Goal: Information Seeking & Learning: Learn about a topic

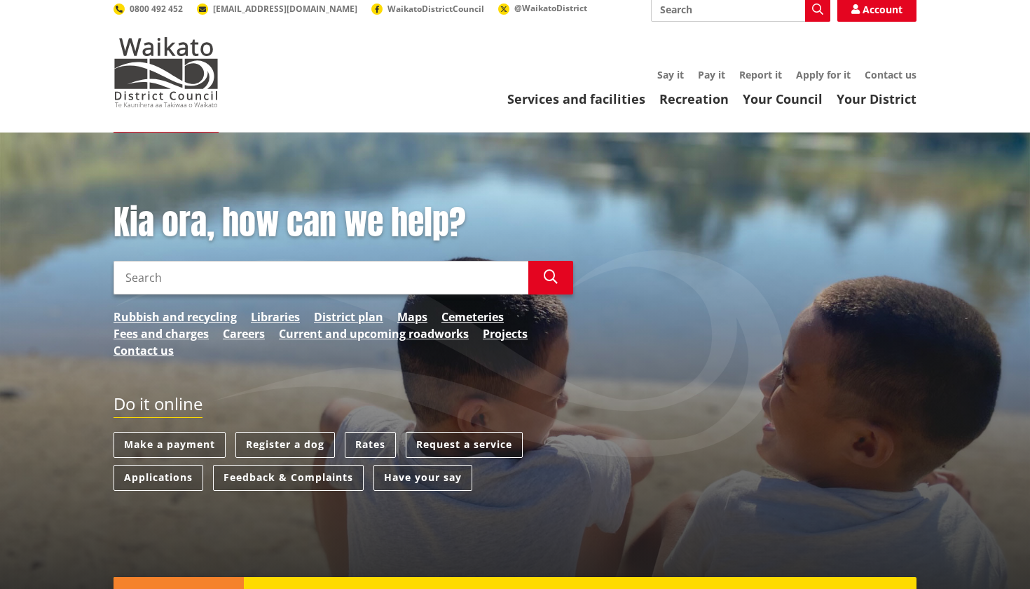
scroll to position [13, 0]
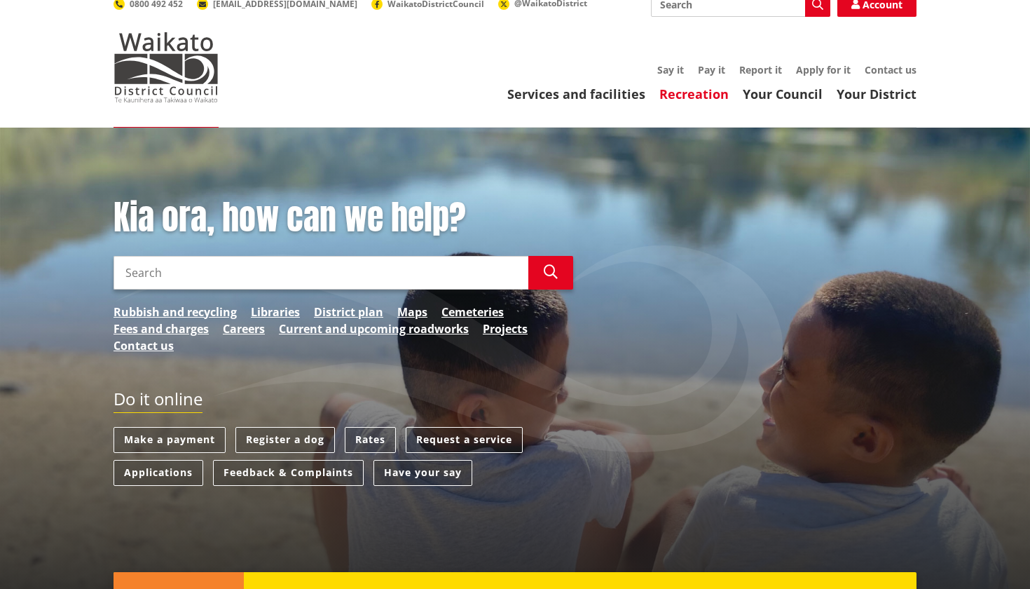
click at [700, 96] on link "Recreation" at bounding box center [694, 94] width 69 height 17
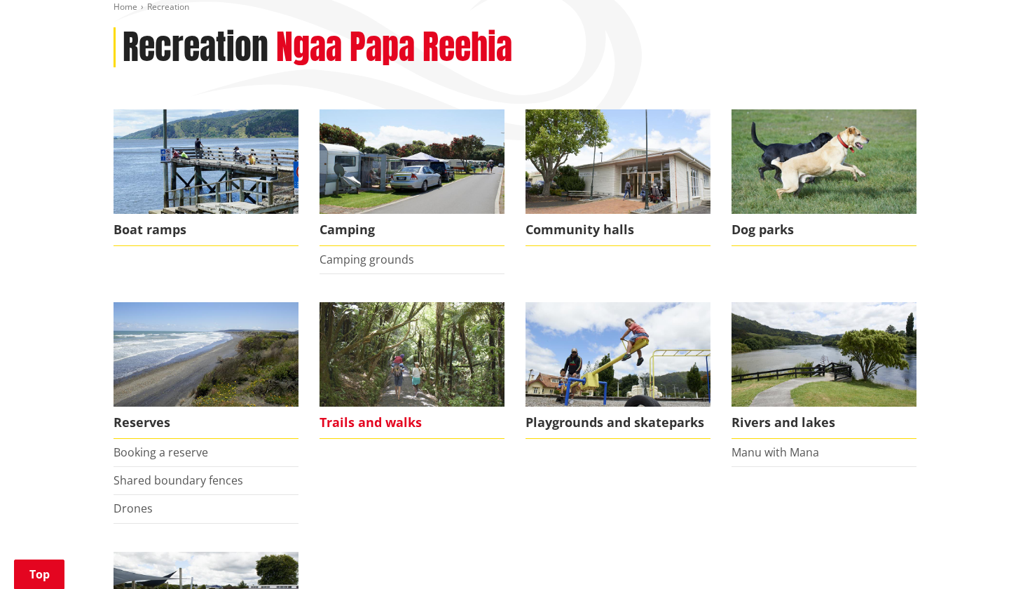
scroll to position [172, 0]
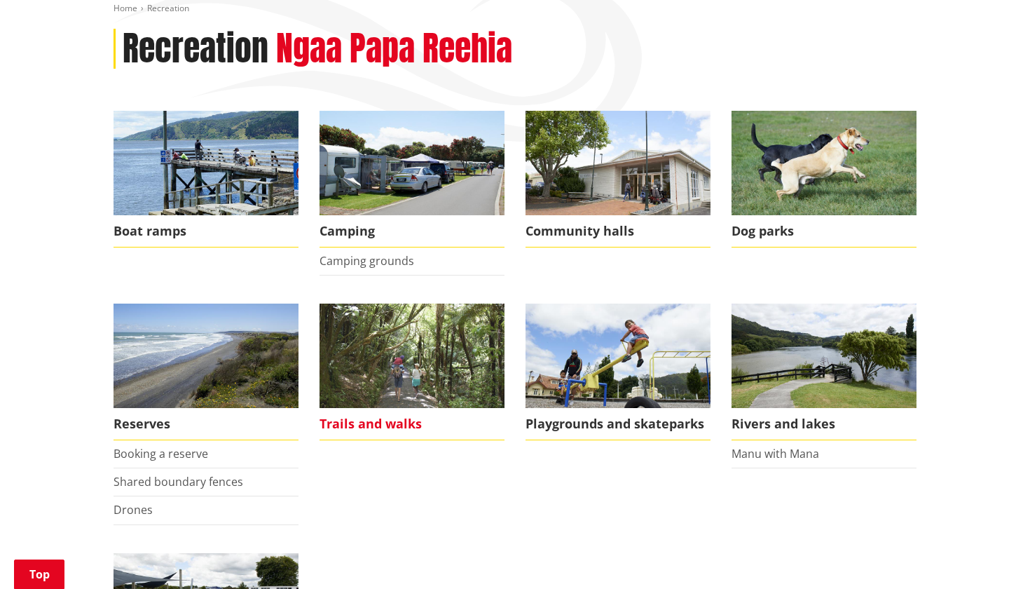
click at [400, 334] on img at bounding box center [412, 356] width 185 height 104
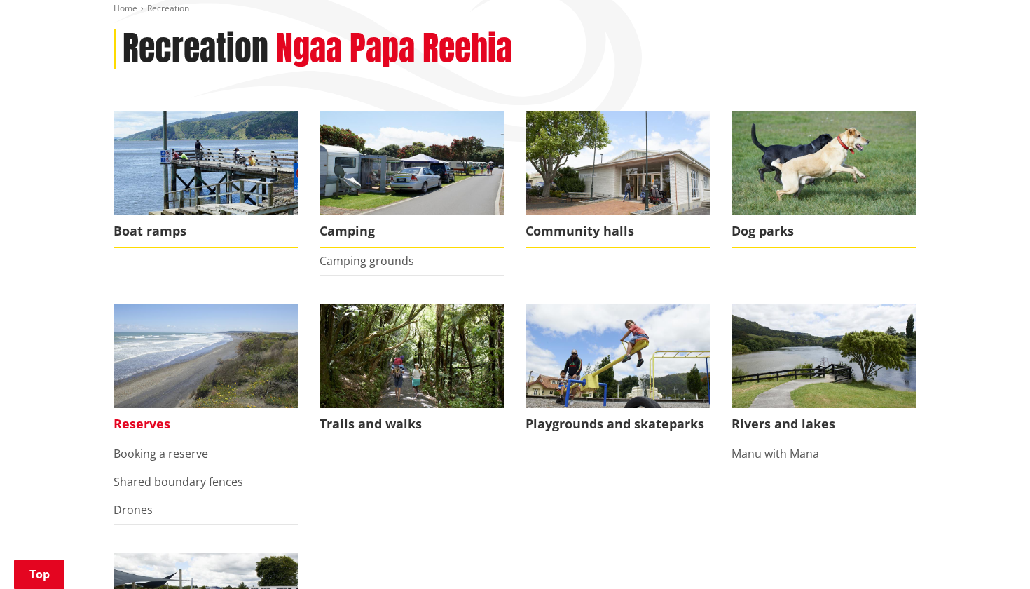
click at [139, 416] on span "Reserves" at bounding box center [206, 424] width 185 height 32
click at [238, 334] on img at bounding box center [206, 356] width 185 height 104
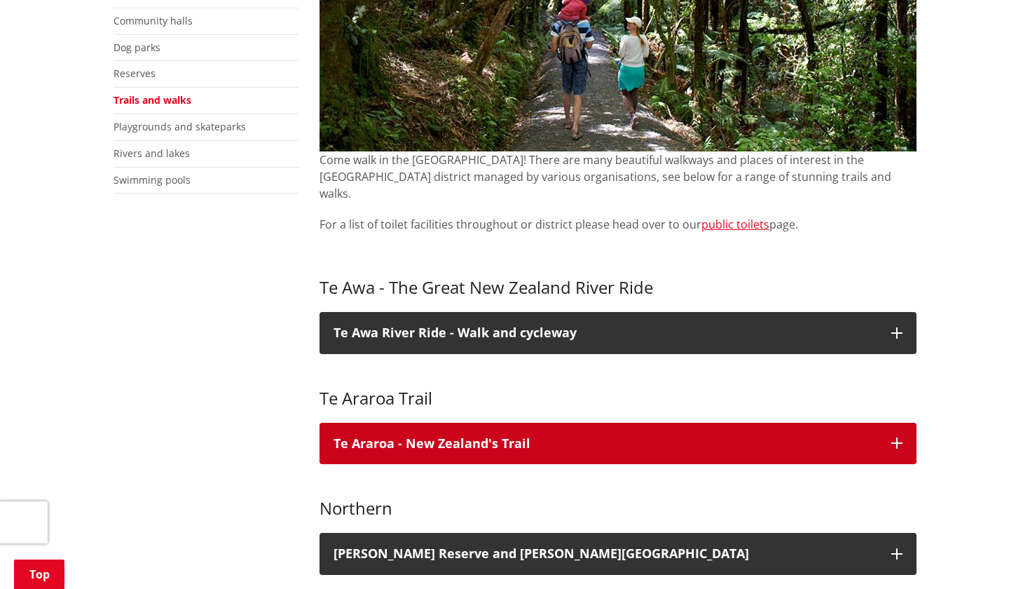
scroll to position [612, 0]
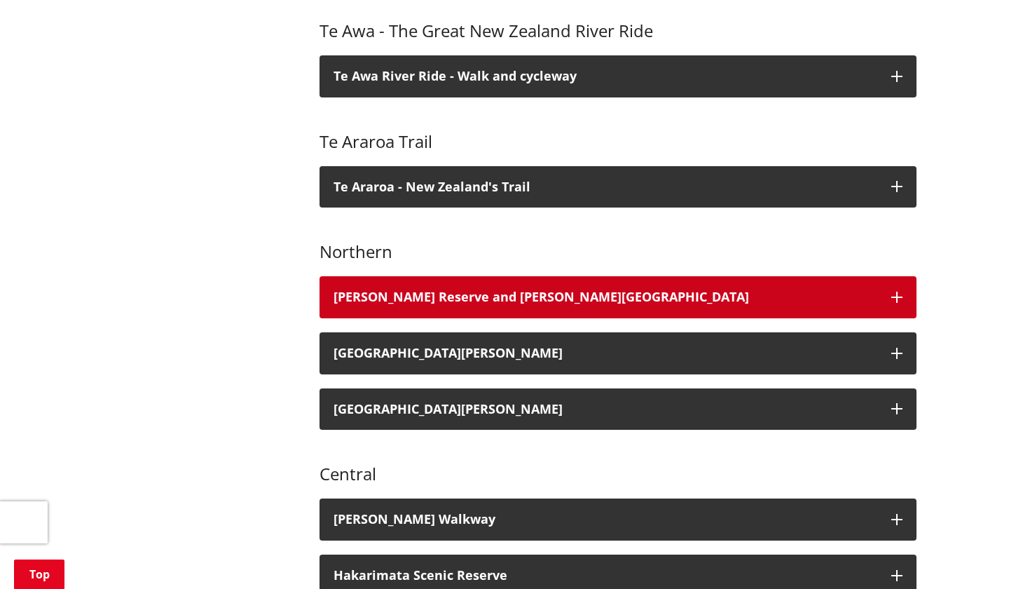
click at [413, 290] on h3 "[PERSON_NAME] Reserve and [PERSON_NAME][GEOGRAPHIC_DATA]" at bounding box center [606, 297] width 544 height 14
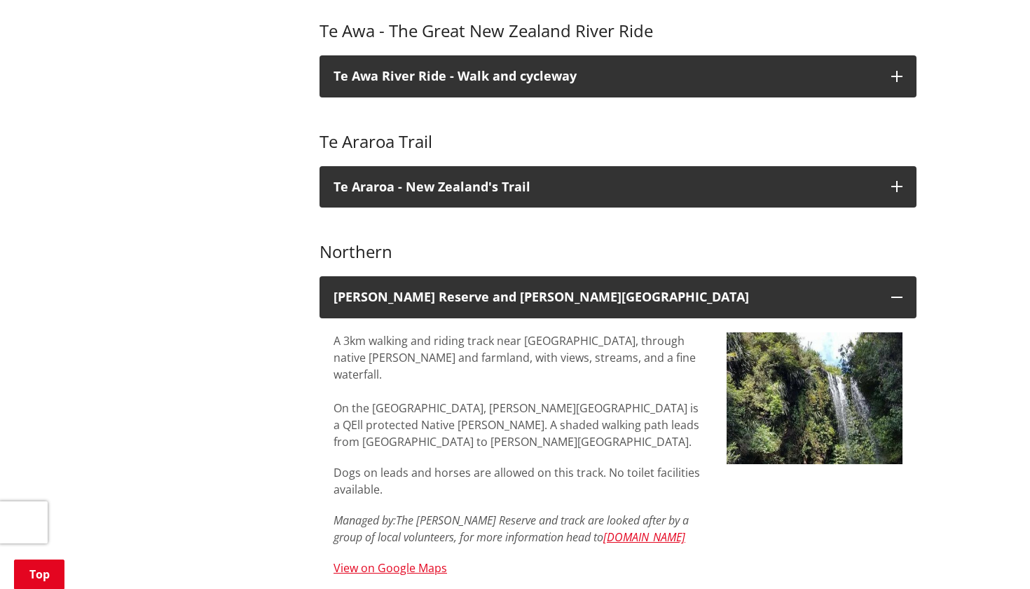
scroll to position [756, 0]
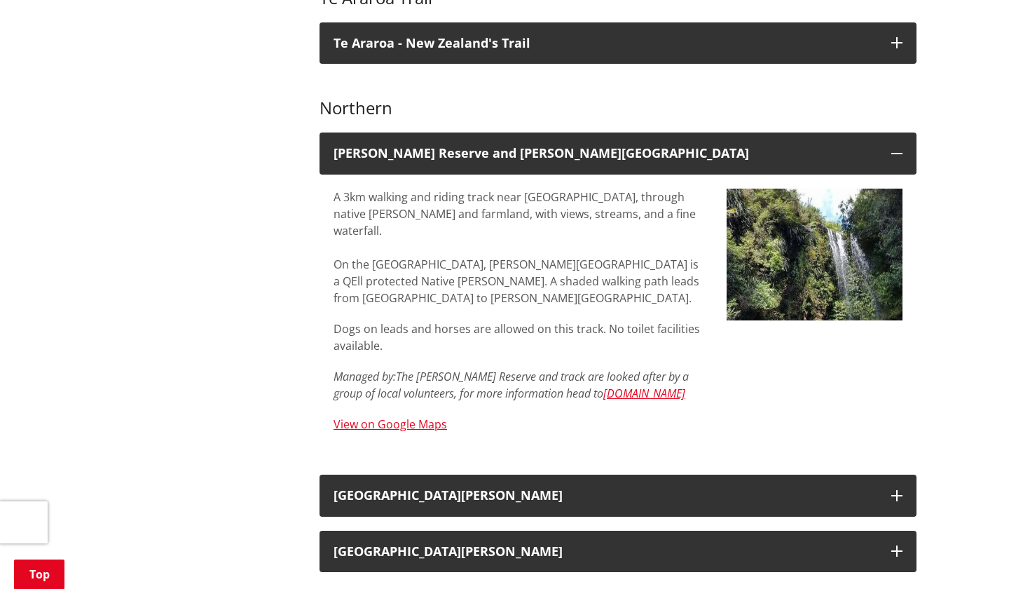
click at [517, 386] on em "or more information head to" at bounding box center [533, 393] width 140 height 15
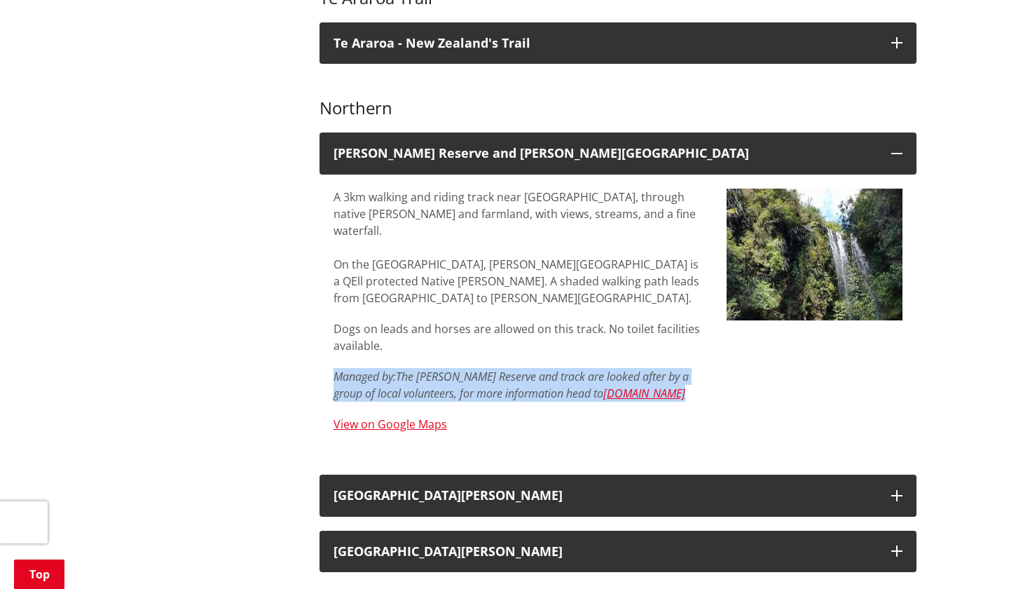
click at [507, 354] on div "A 3km walking and riding track near Onewhero, through native bush and farmland,…" at bounding box center [520, 311] width 372 height 244
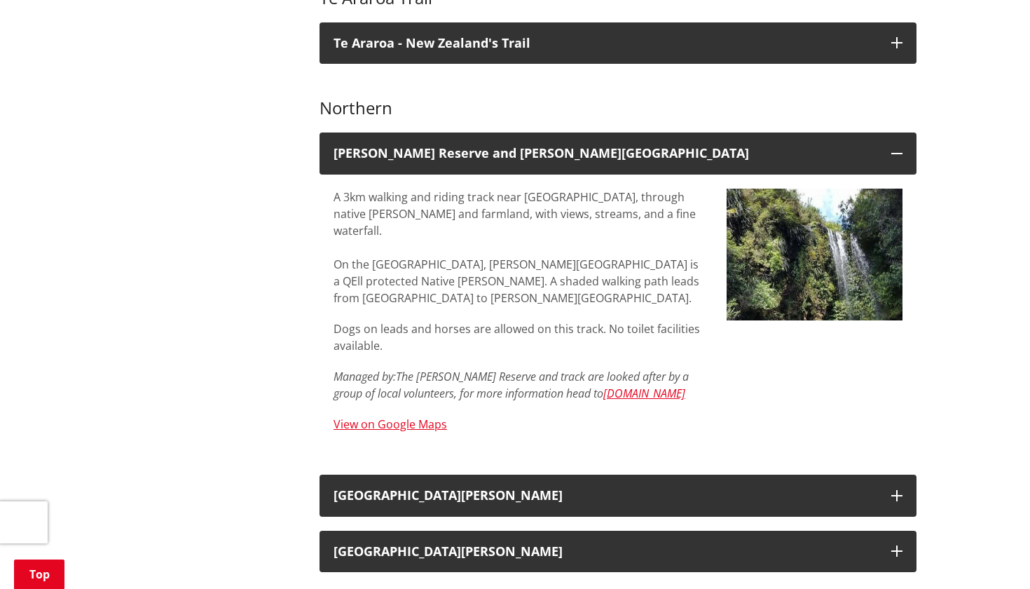
click at [507, 354] on div "A 3km walking and riding track near Onewhero, through native bush and farmland,…" at bounding box center [520, 311] width 372 height 244
click at [486, 386] on em "or more information head to" at bounding box center [533, 393] width 140 height 15
click at [482, 320] on p "Dogs on leads and horses are allowed on this track. No toilet facilities availa…" at bounding box center [520, 337] width 372 height 34
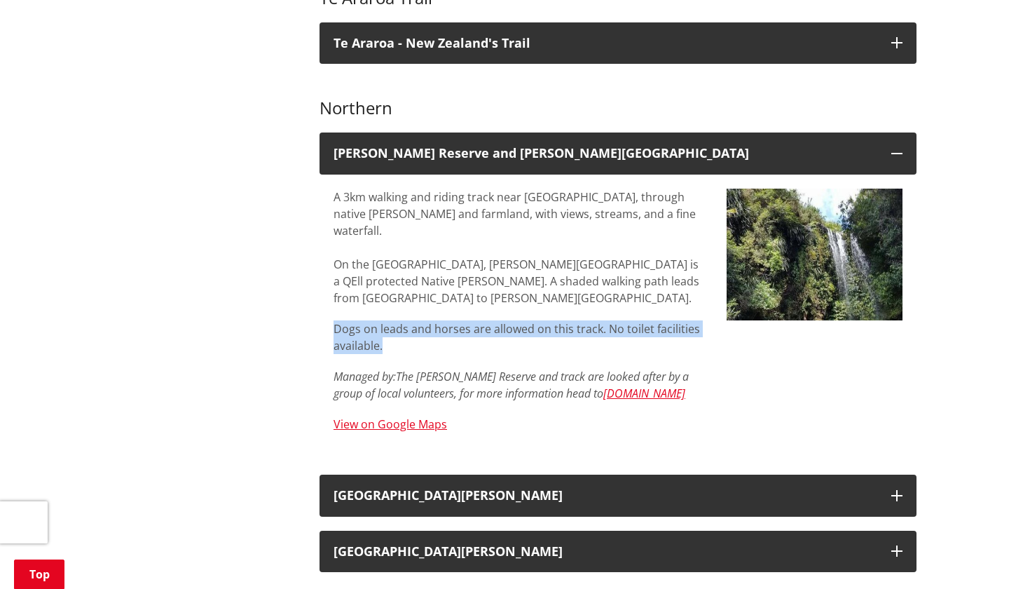
click at [479, 257] on div "A 3km walking and riding track near Onewhero, through native bush and farmland,…" at bounding box center [520, 311] width 372 height 244
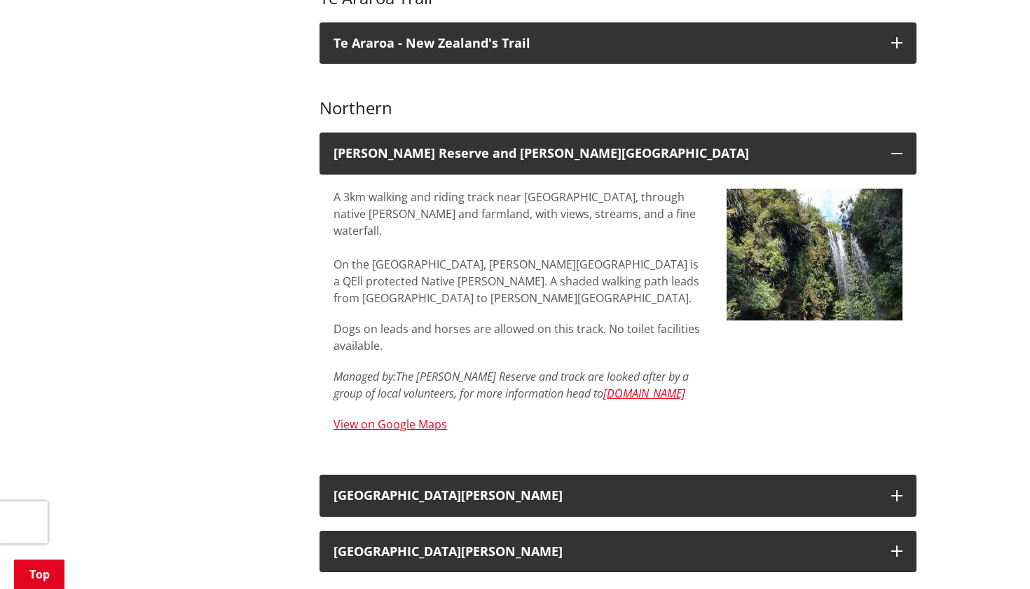
click at [479, 257] on div "A 3km walking and riding track near Onewhero, through native bush and farmland,…" at bounding box center [520, 311] width 372 height 244
click at [469, 369] on em "The Harker Reserve and track are looked after by a group of local volunteers, f" at bounding box center [511, 385] width 355 height 32
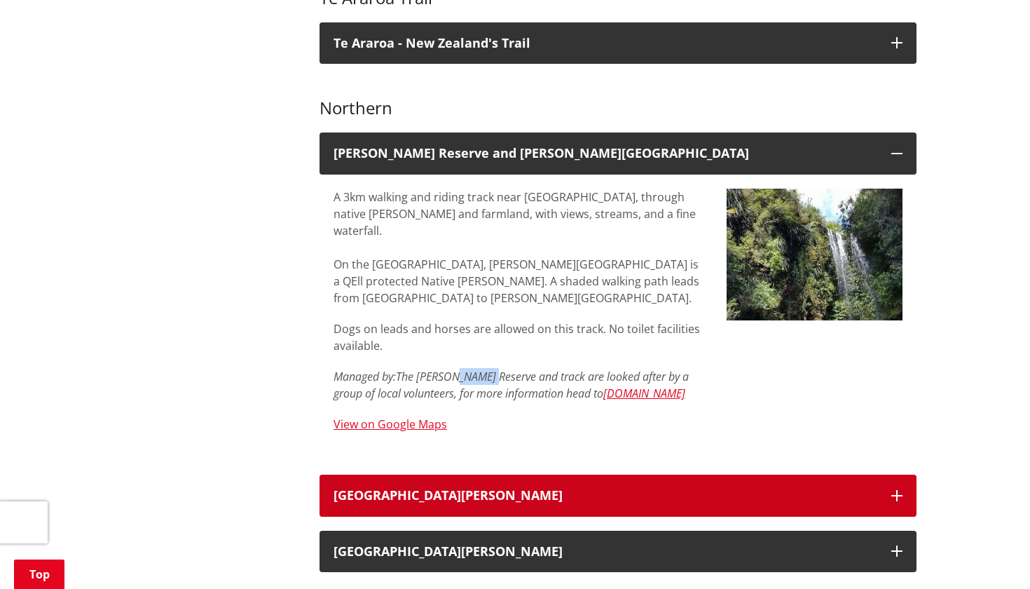
click at [470, 489] on h3 "Mount William walkway" at bounding box center [606, 496] width 544 height 14
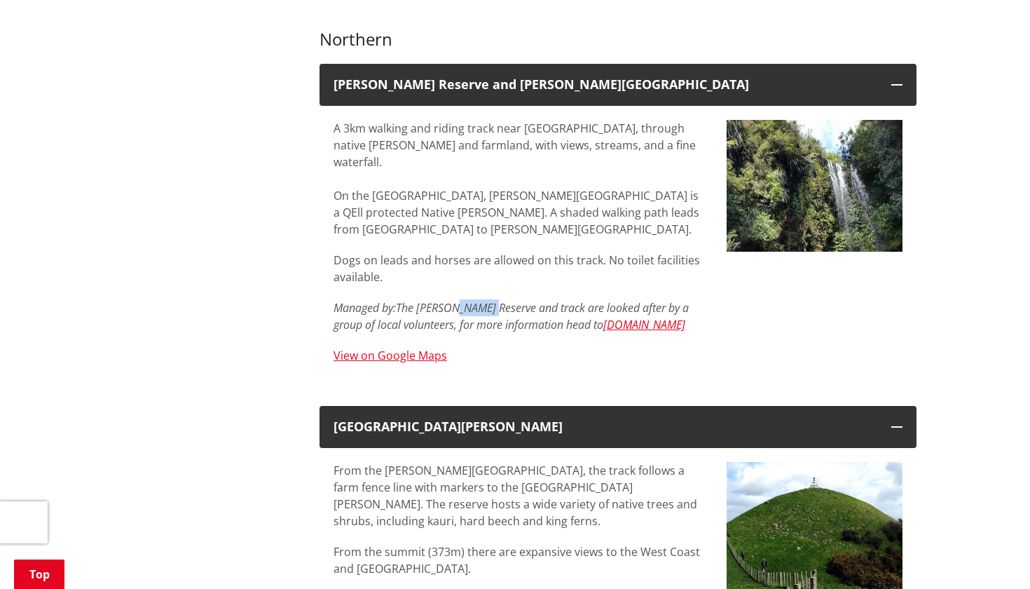
scroll to position [806, 0]
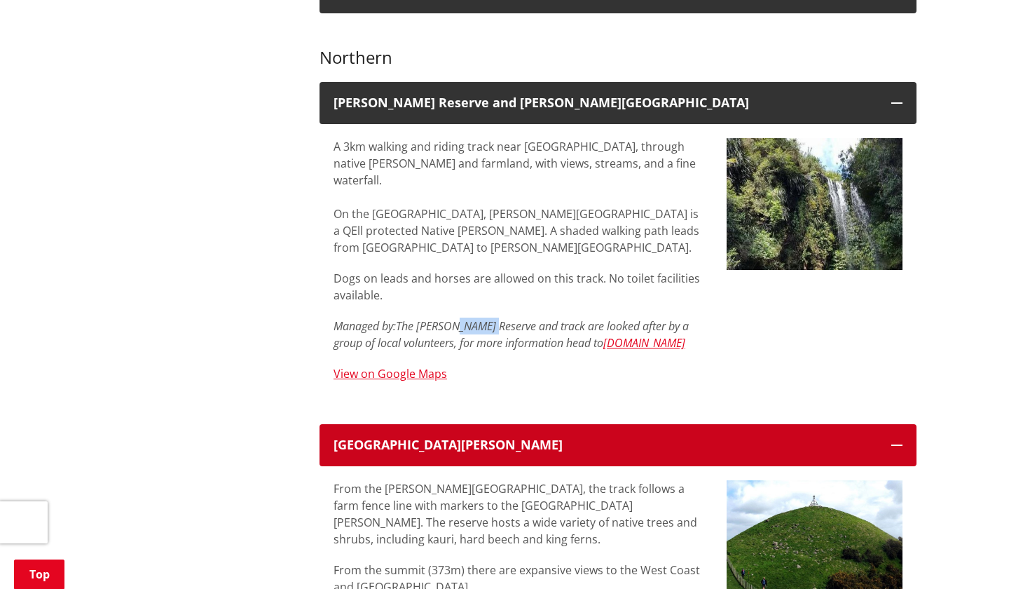
click at [496, 424] on button "Mount William walkway" at bounding box center [618, 445] width 597 height 42
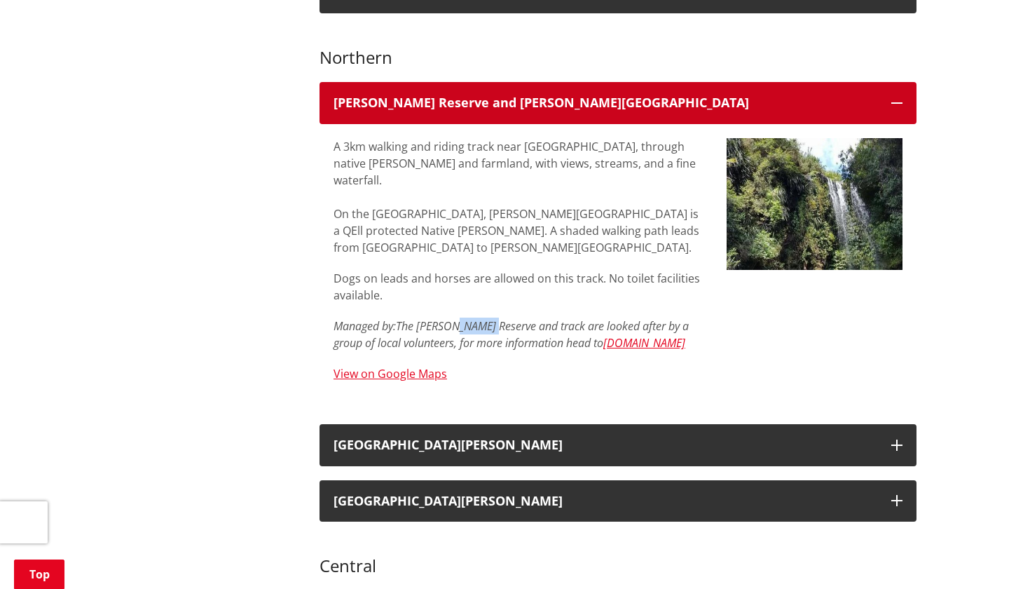
click at [443, 90] on button "Harker Reserve and Vivian Falls" at bounding box center [618, 103] width 597 height 42
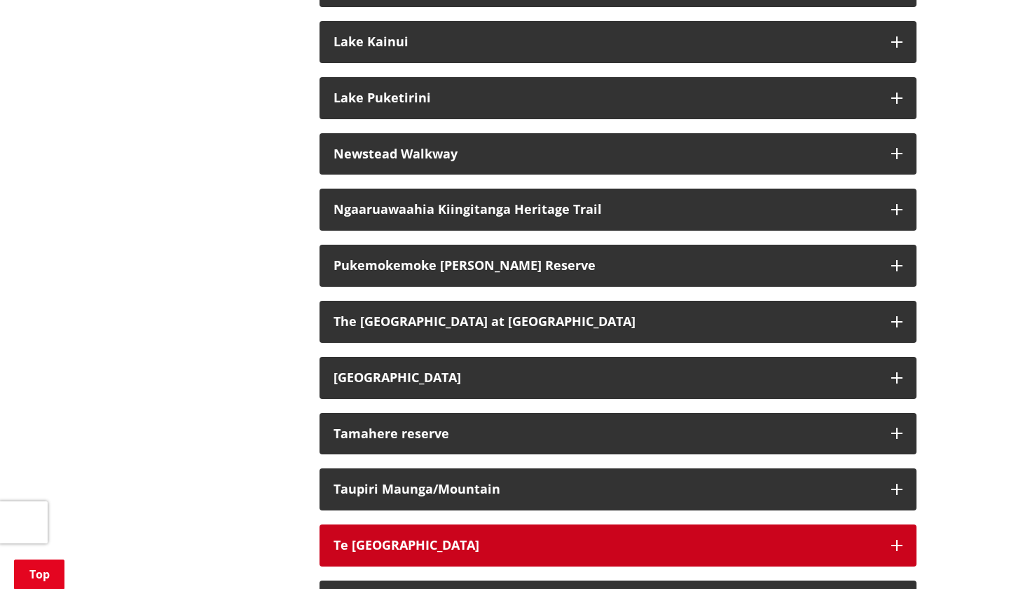
scroll to position [1366, 0]
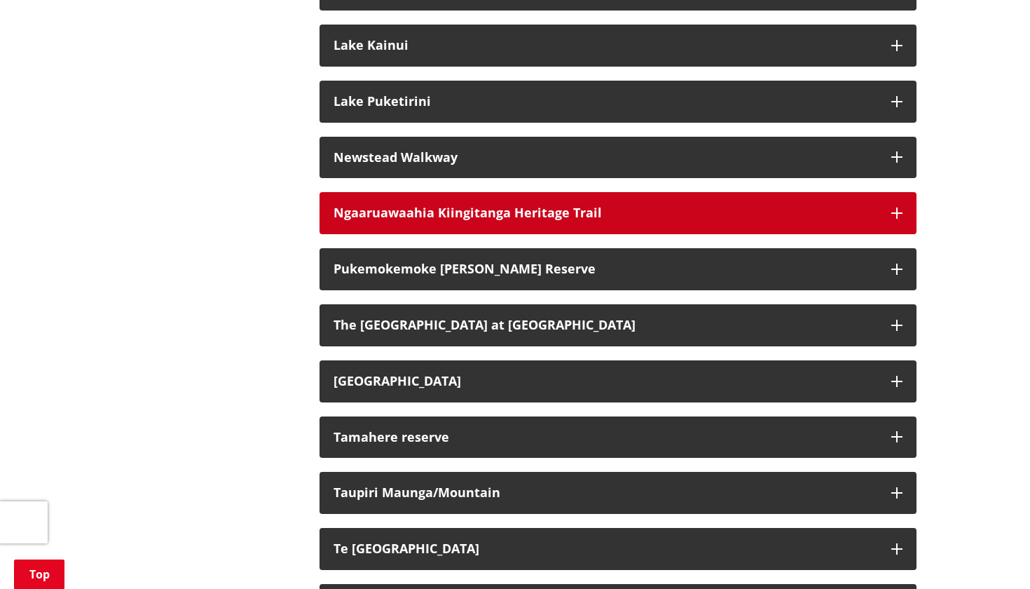
click at [407, 195] on button "Ngaaruawaahia Kiingitanga Heritage Trail" at bounding box center [618, 213] width 597 height 42
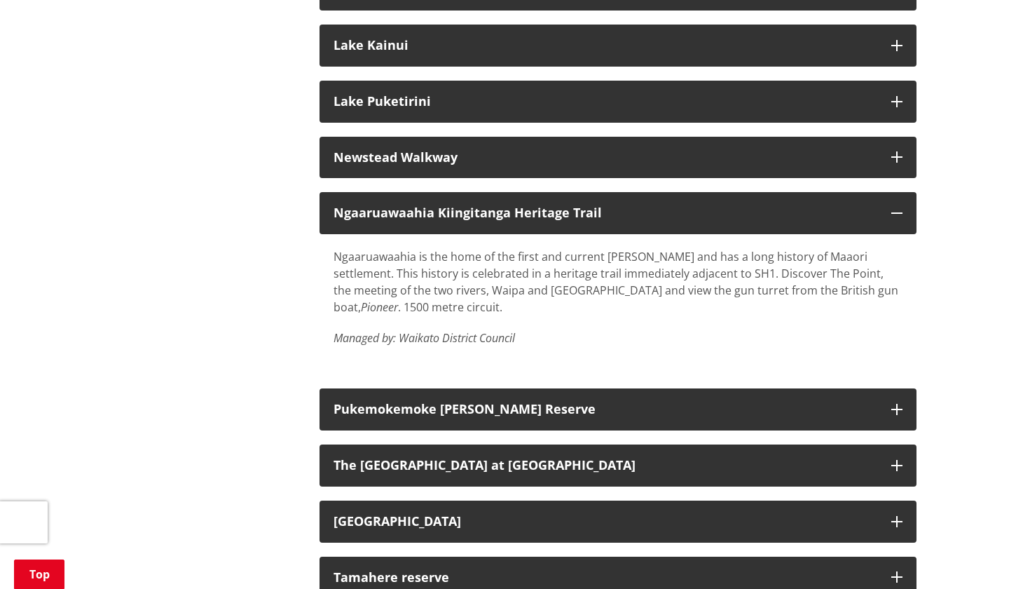
click at [421, 248] on p "Ngaaruawaahia is the home of the first and current Maaori king and has a long h…" at bounding box center [618, 281] width 569 height 67
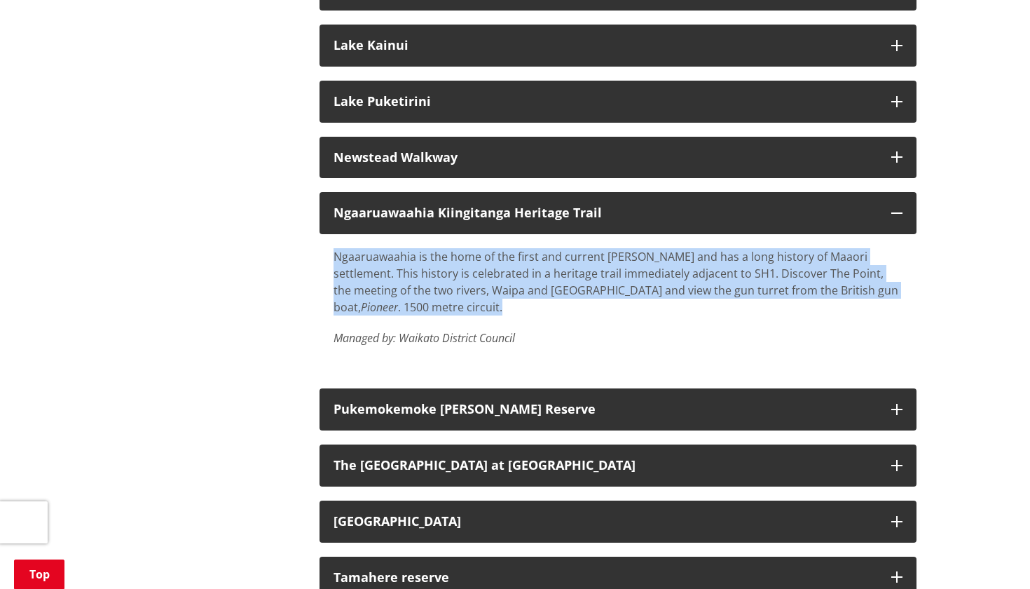
click at [383, 248] on p "Ngaaruawaahia is the home of the first and current Maaori king and has a long h…" at bounding box center [618, 281] width 569 height 67
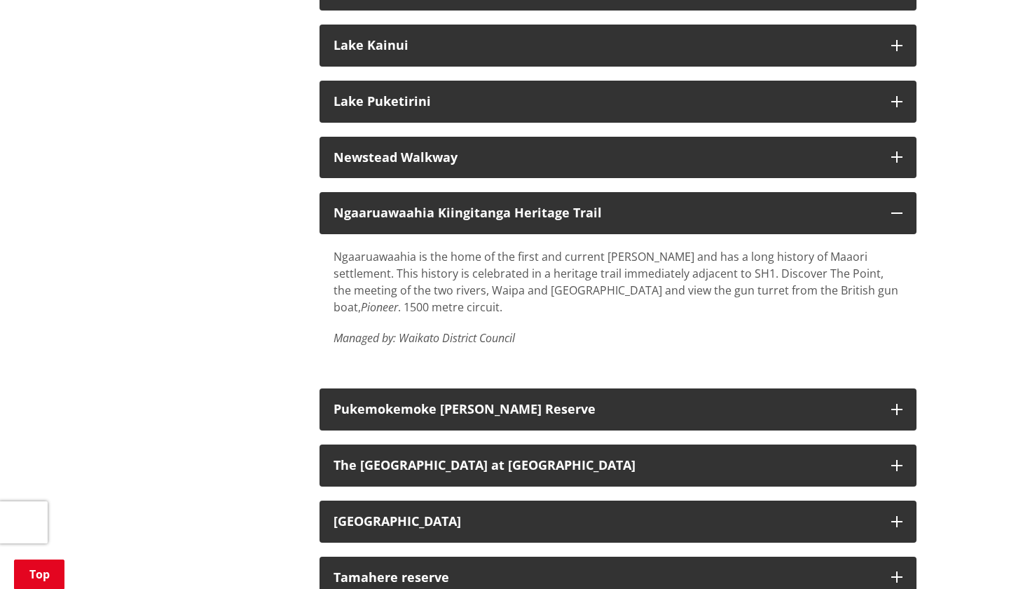
click at [383, 248] on p "Ngaaruawaahia is the home of the first and current Maaori king and has a long h…" at bounding box center [618, 281] width 569 height 67
click at [322, 234] on div "Ngaaruawaahia is the home of the first and current Maaori king and has a long h…" at bounding box center [618, 304] width 597 height 140
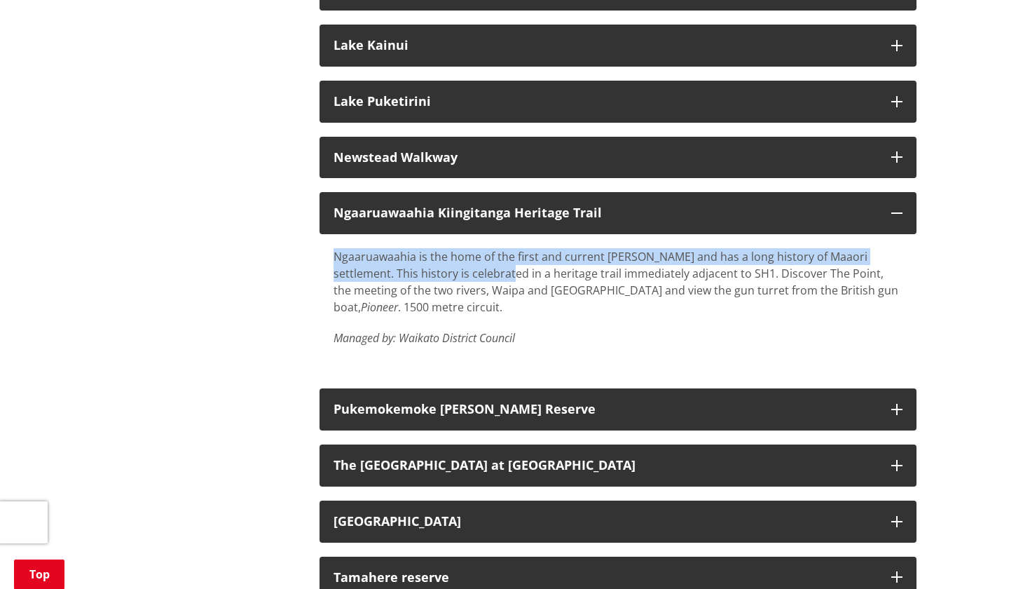
drag, startPoint x: 322, startPoint y: 219, endPoint x: 431, endPoint y: 240, distance: 110.8
click at [432, 240] on div "Ngaaruawaahia is the home of the first and current Maaori king and has a long h…" at bounding box center [618, 304] width 597 height 140
click at [431, 248] on p "Ngaaruawaahia is the home of the first and current Maaori king and has a long h…" at bounding box center [618, 281] width 569 height 67
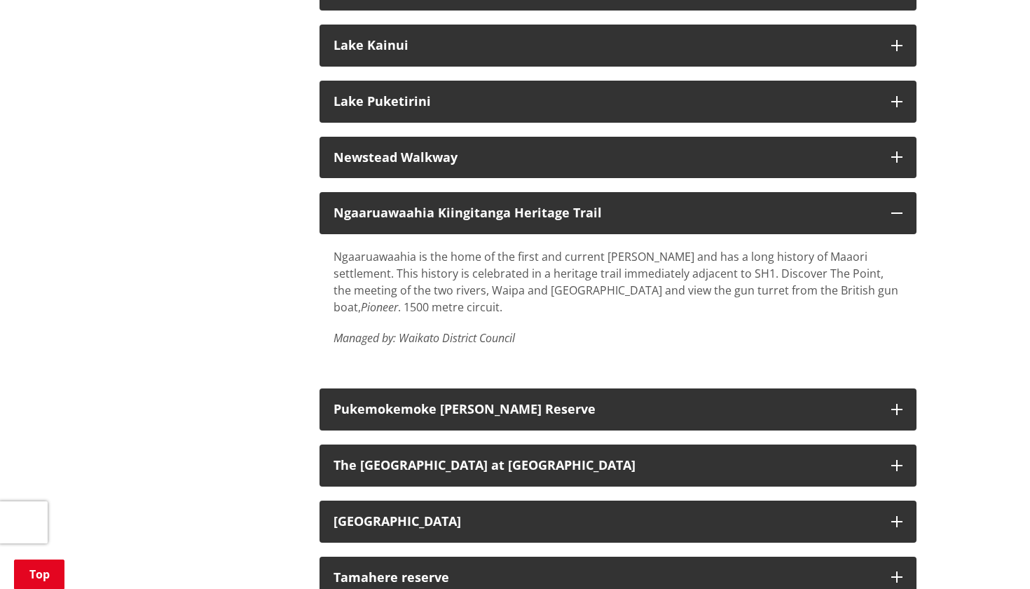
scroll to position [1345, 0]
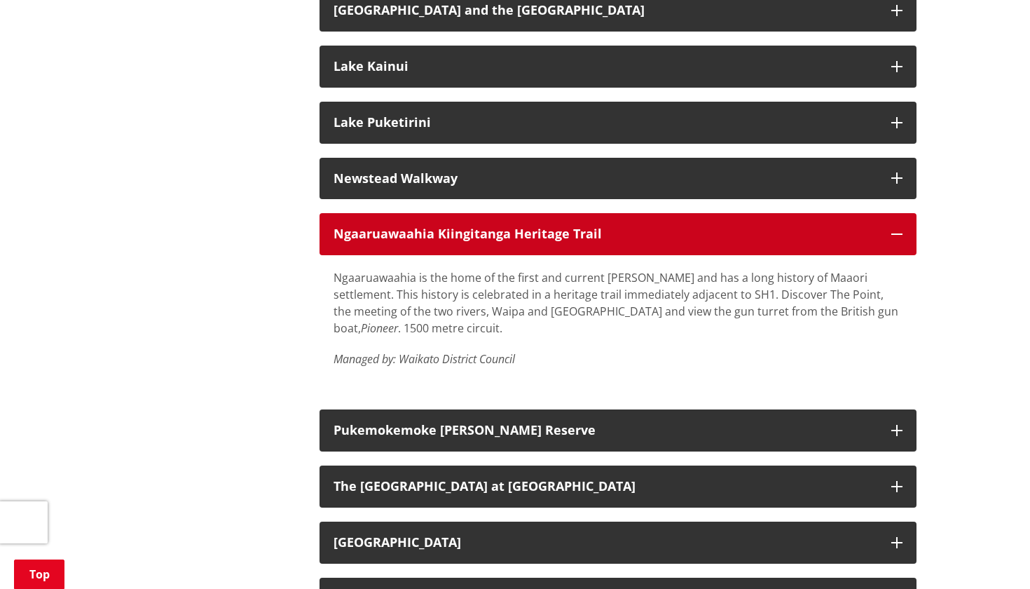
click at [419, 215] on button "Ngaaruawaahia Kiingitanga Heritage Trail" at bounding box center [618, 234] width 597 height 42
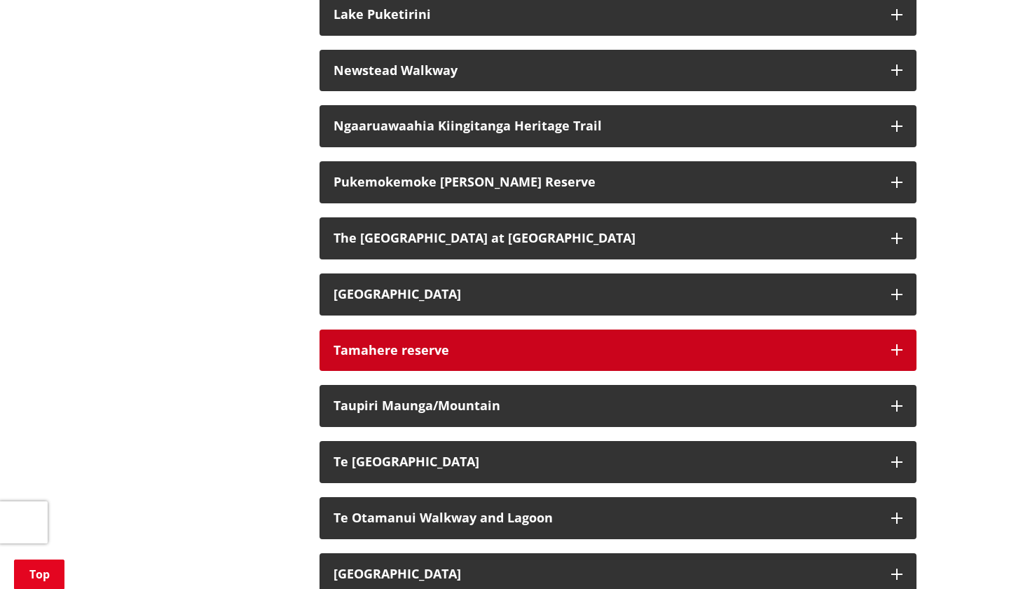
scroll to position [1566, 0]
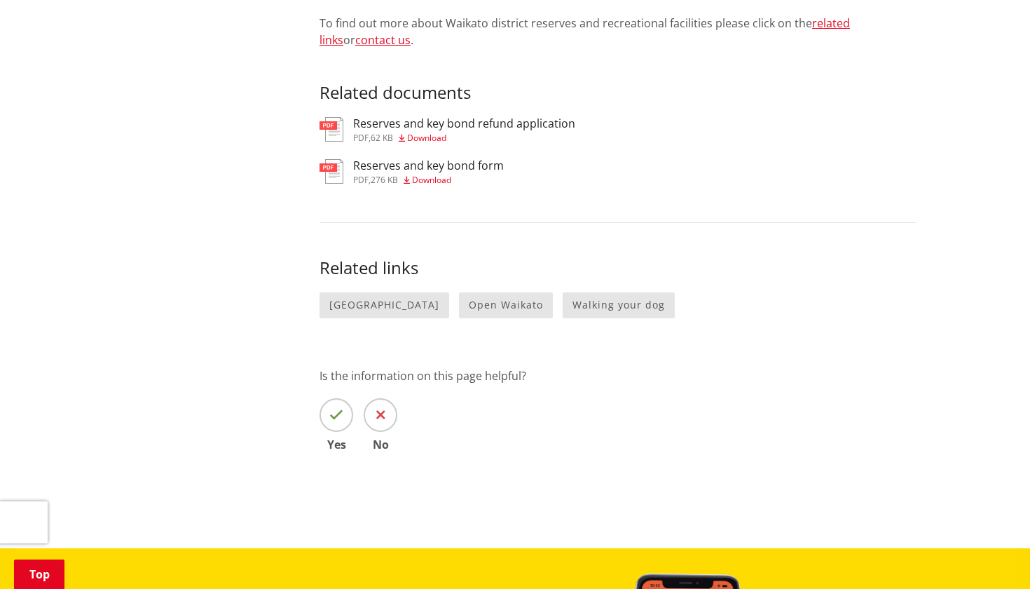
scroll to position [1614, 0]
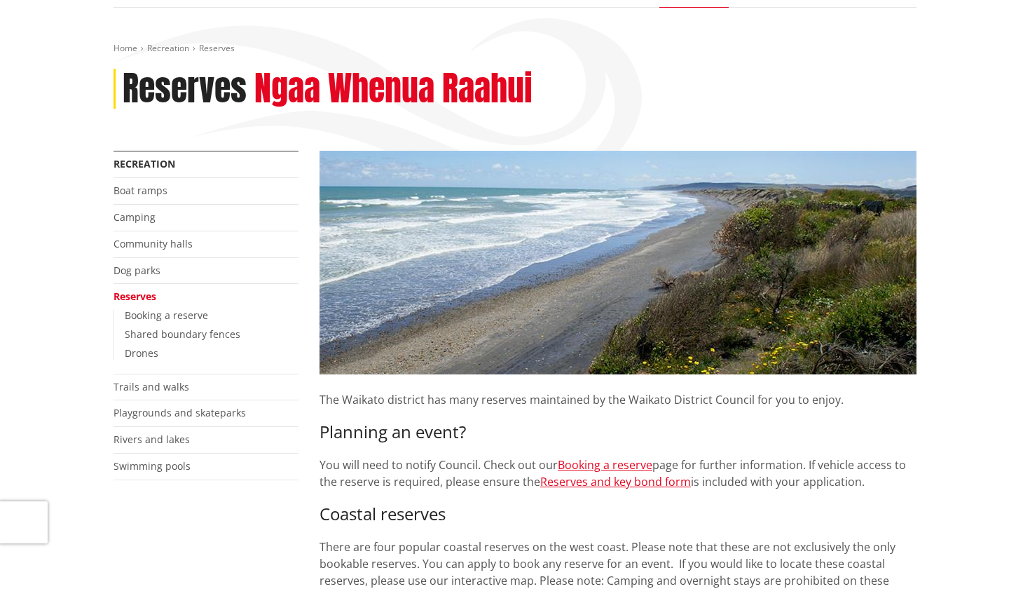
scroll to position [273, 0]
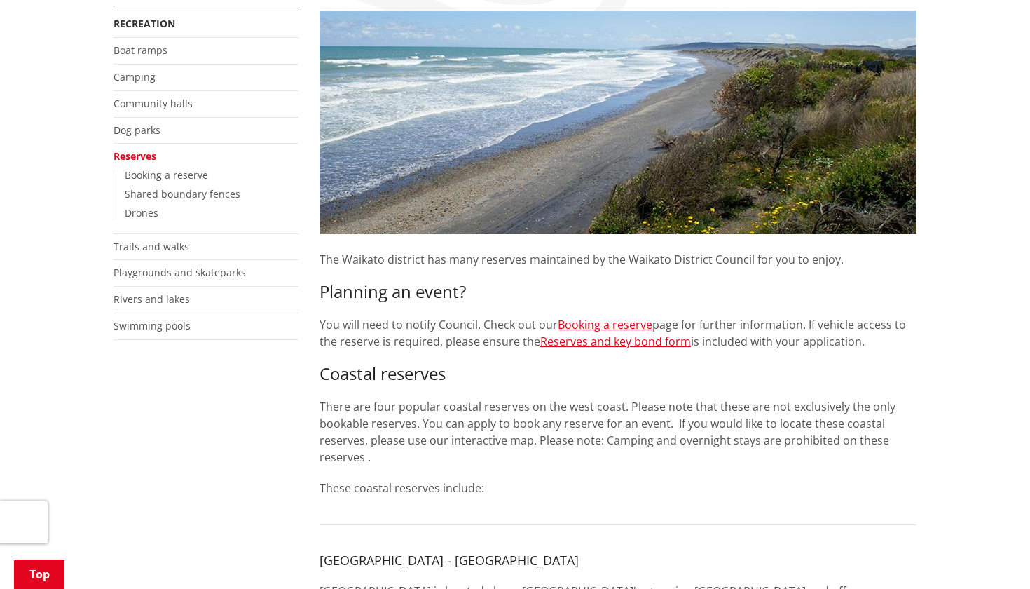
click at [451, 247] on p "The Waikato district has many reserves maintained by the Waikato District Counc…" at bounding box center [618, 251] width 597 height 34
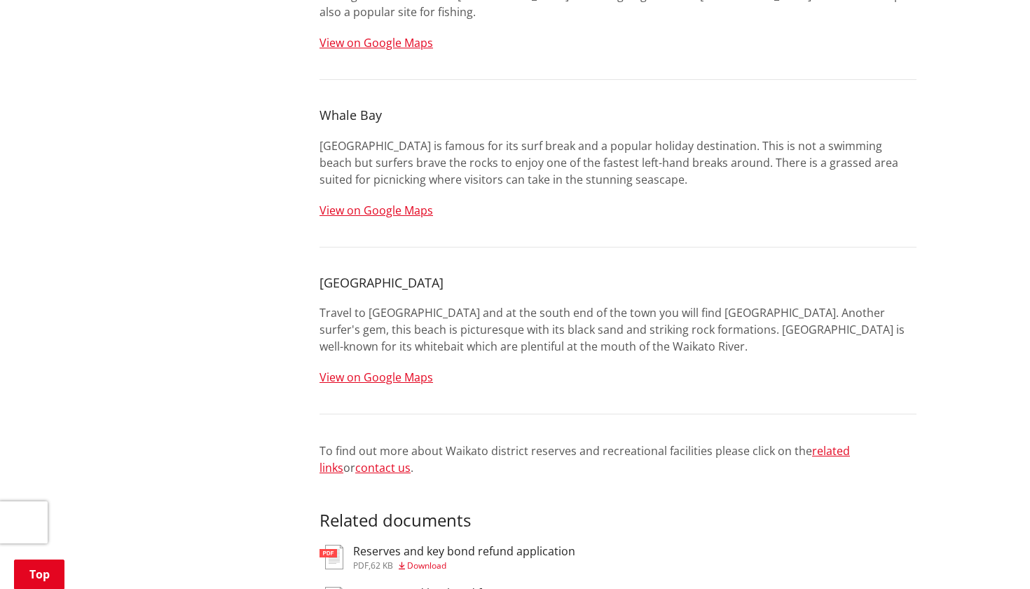
scroll to position [1194, 0]
